Goal: Find specific page/section: Find specific page/section

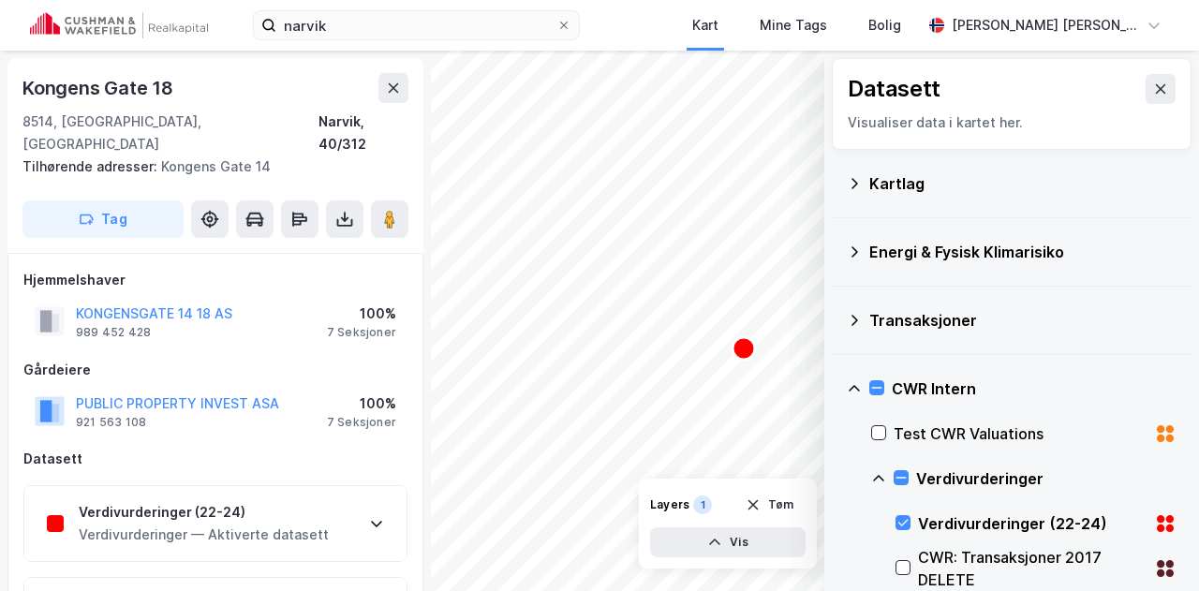
scroll to position [6, 0]
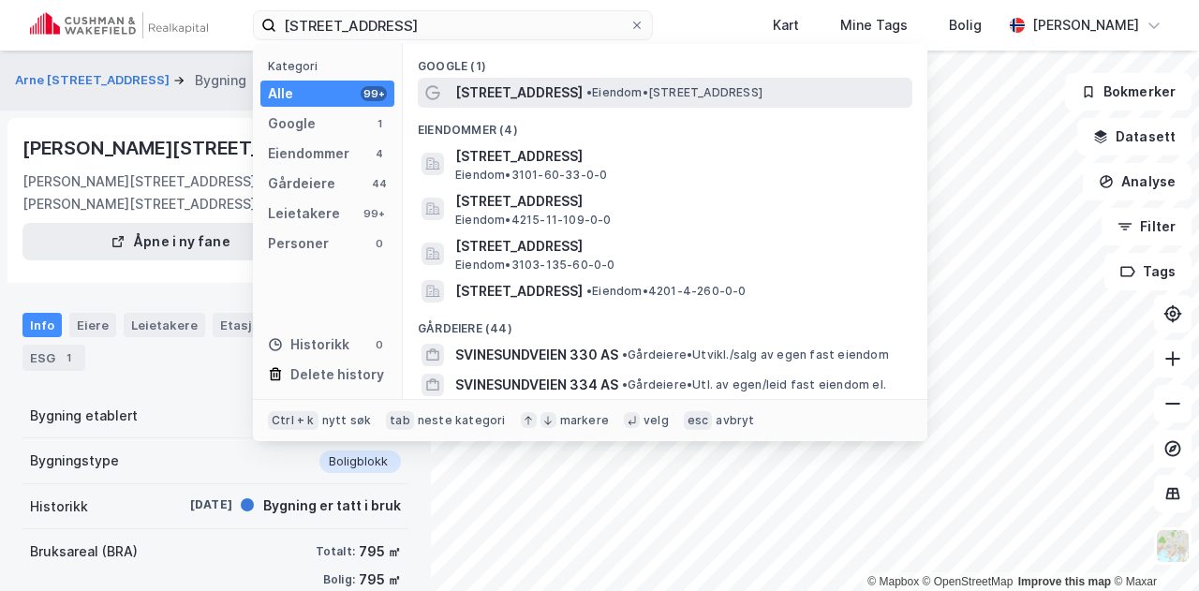
type input "[STREET_ADDRESS]"
click at [514, 95] on span "[STREET_ADDRESS]" at bounding box center [518, 92] width 127 height 22
